Goal: Navigation & Orientation: Go to known website

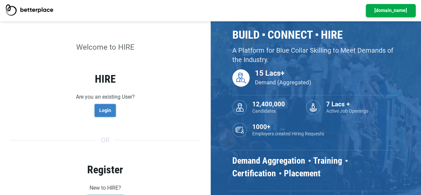
click at [103, 117] on link "Login" at bounding box center [105, 110] width 21 height 13
click at [103, 108] on link "Login" at bounding box center [105, 110] width 21 height 13
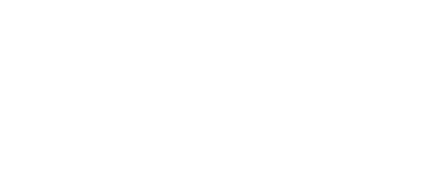
click at [426, 146] on body "HIRE" at bounding box center [213, 97] width 426 height 195
click at [420, 32] on body "HIRE" at bounding box center [213, 97] width 426 height 195
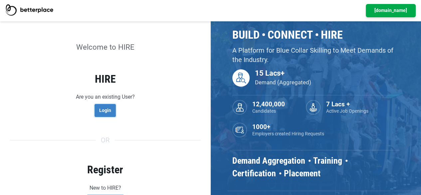
click at [111, 112] on link "Login" at bounding box center [105, 110] width 21 height 13
click at [106, 110] on link "Login" at bounding box center [105, 110] width 21 height 13
click at [382, 15] on link "www.betterplace.co.in" at bounding box center [391, 10] width 50 height 13
